Goal: Information Seeking & Learning: Learn about a topic

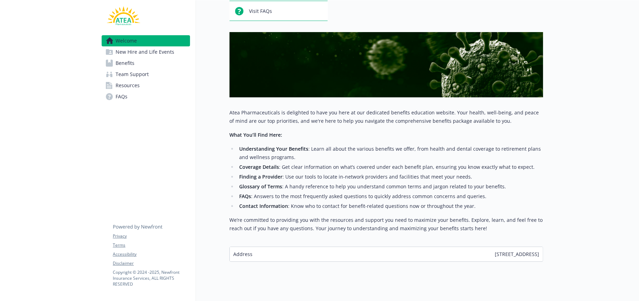
scroll to position [84, 0]
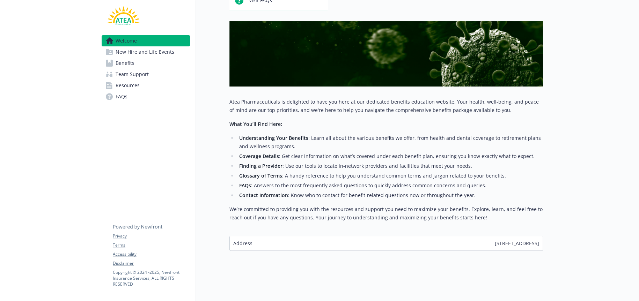
click at [127, 63] on span "Benefits" at bounding box center [125, 63] width 19 height 11
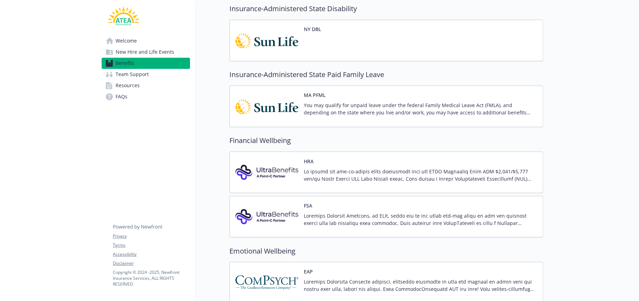
scroll to position [524, 0]
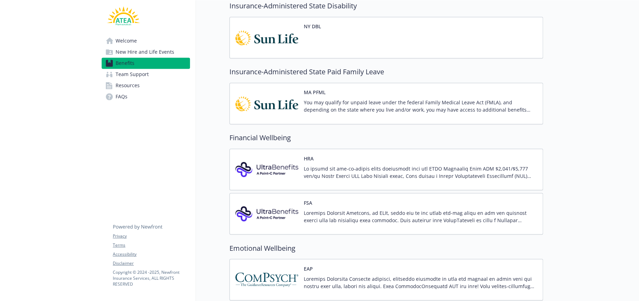
click at [331, 163] on div "HRA" at bounding box center [420, 170] width 233 height 30
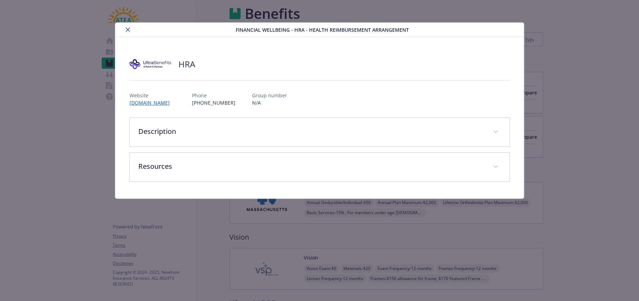
scroll to position [524, 0]
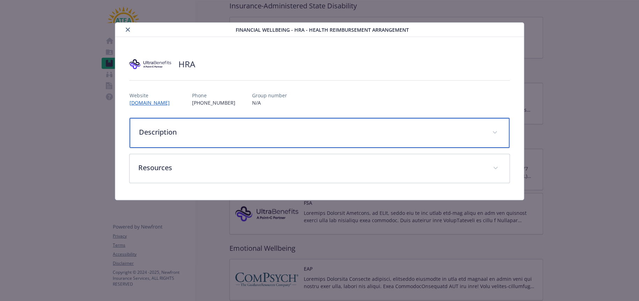
click at [162, 132] on p "Description" at bounding box center [311, 132] width 344 height 10
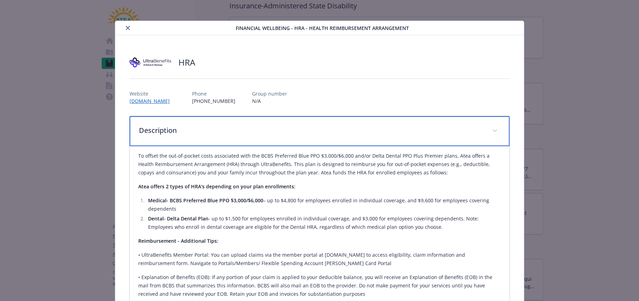
scroll to position [0, 0]
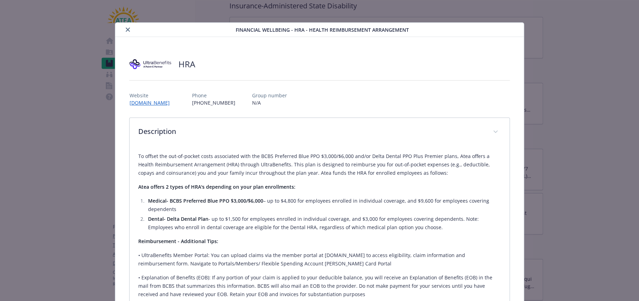
click at [127, 31] on icon "close" at bounding box center [128, 30] width 4 height 4
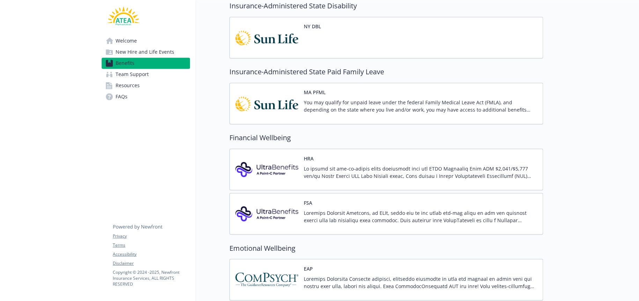
click at [300, 162] on div "HRA" at bounding box center [386, 170] width 302 height 30
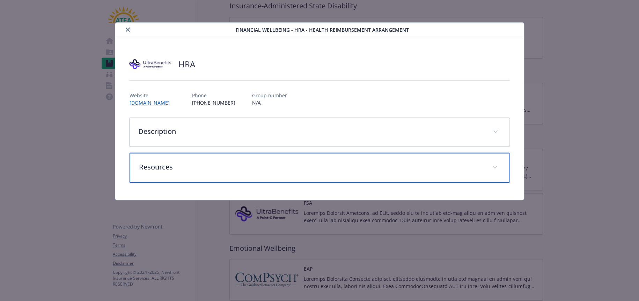
click at [293, 167] on p "Resources" at bounding box center [311, 167] width 344 height 10
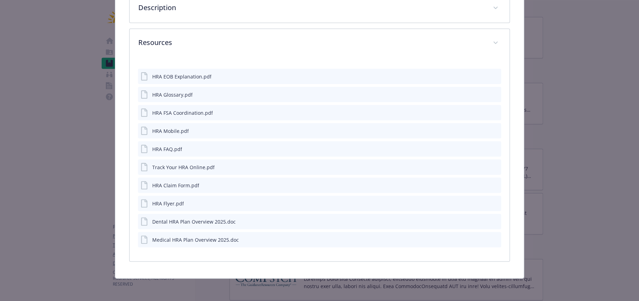
scroll to position [124, 0]
click at [480, 202] on icon "download file" at bounding box center [483, 204] width 6 height 6
